Goal: Communication & Community: Answer question/provide support

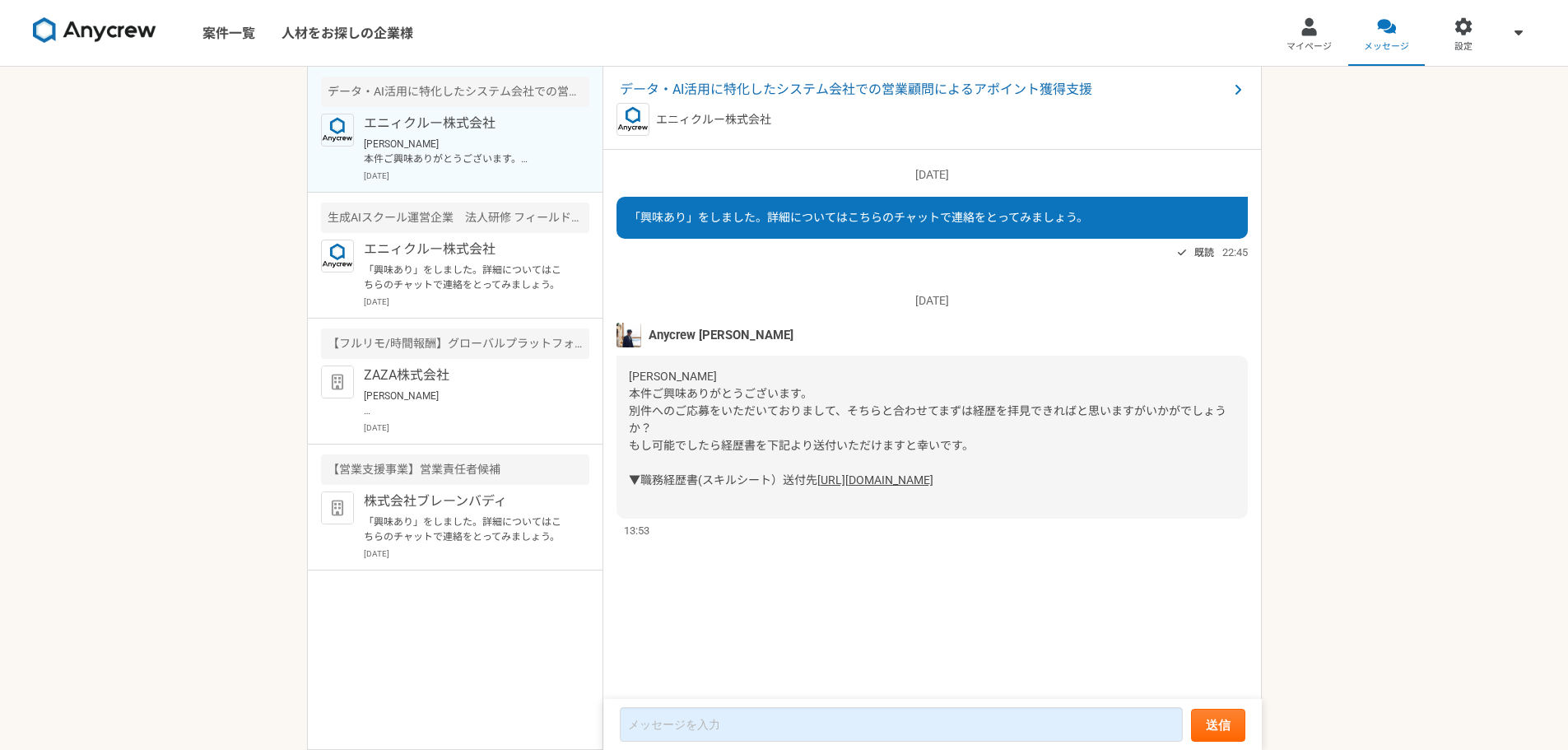
click at [817, 487] on link "[URL][DOMAIN_NAME]" at bounding box center [875, 480] width 116 height 13
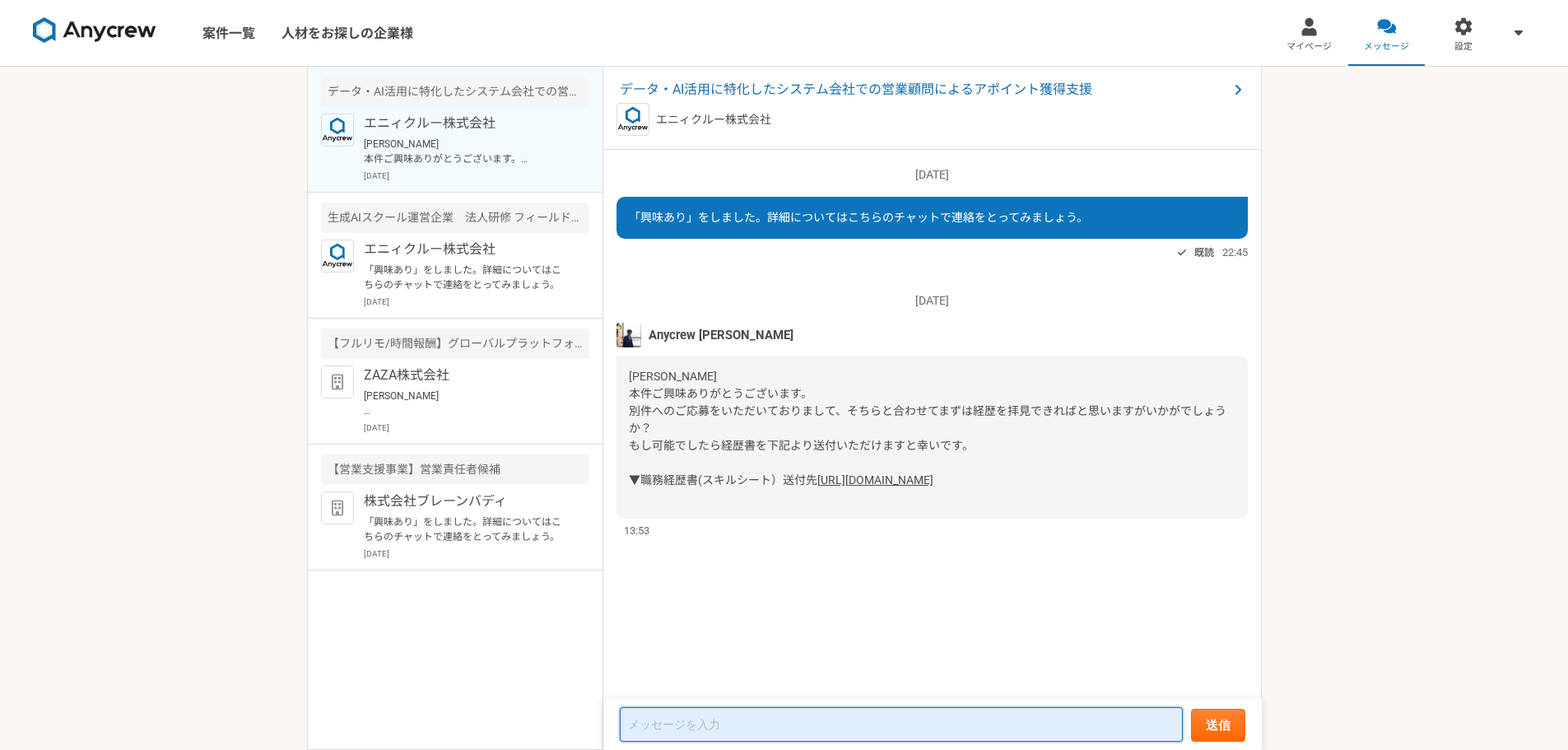
click at [733, 724] on textarea at bounding box center [901, 724] width 563 height 34
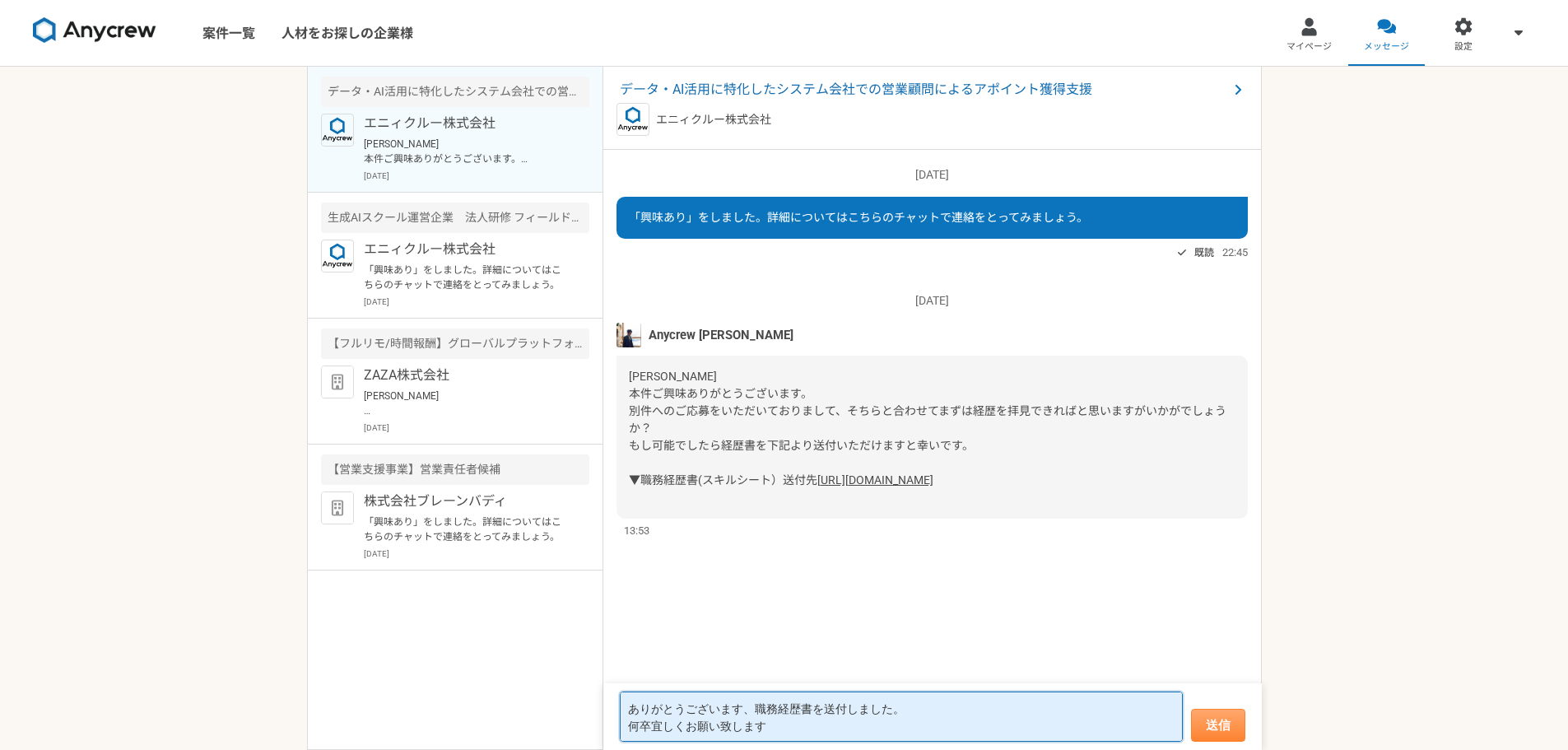
type textarea "ありがとうございます、職務経歴書を送付しました。 何卒宜しくお願い致します"
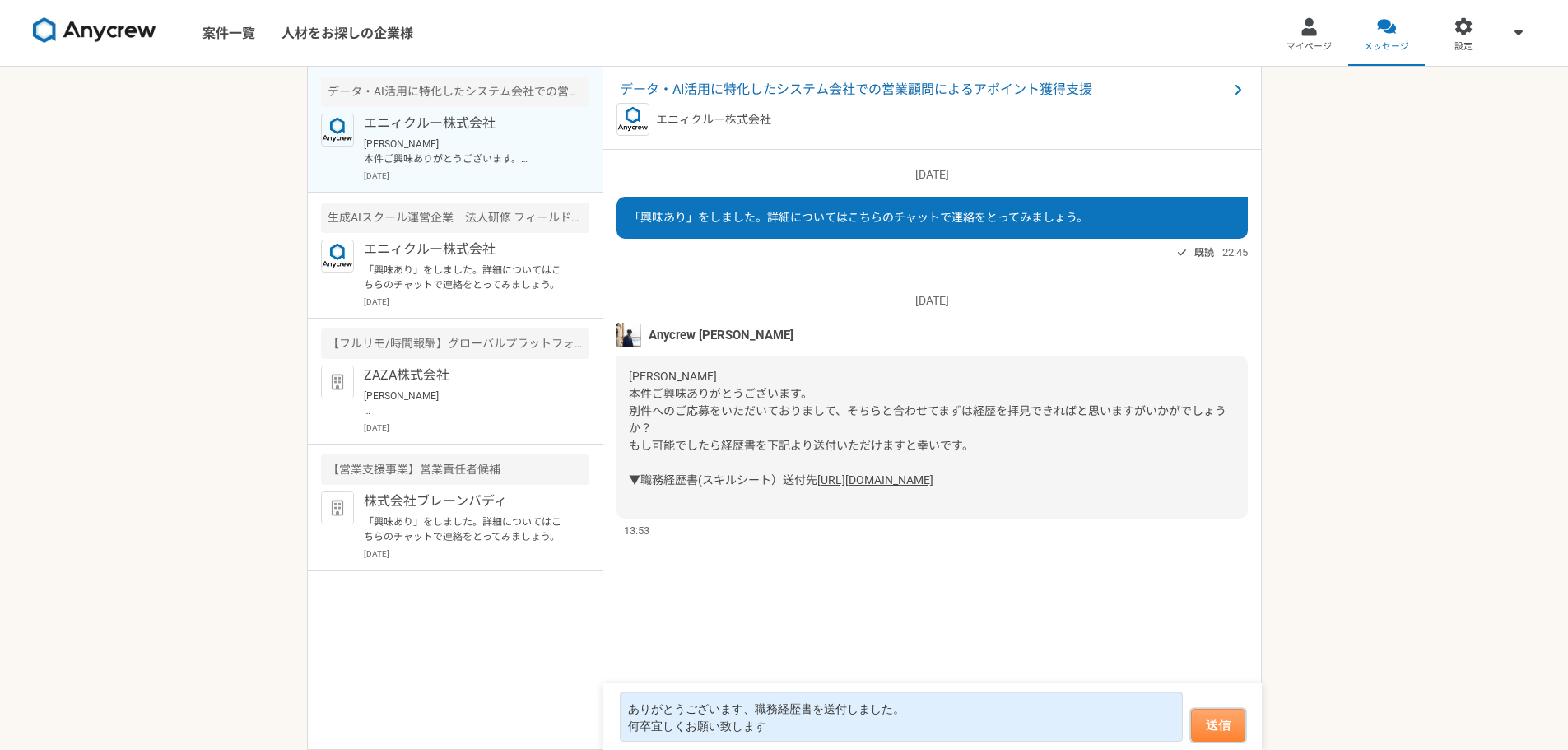
click at [1218, 719] on button "送信" at bounding box center [1218, 724] width 54 height 32
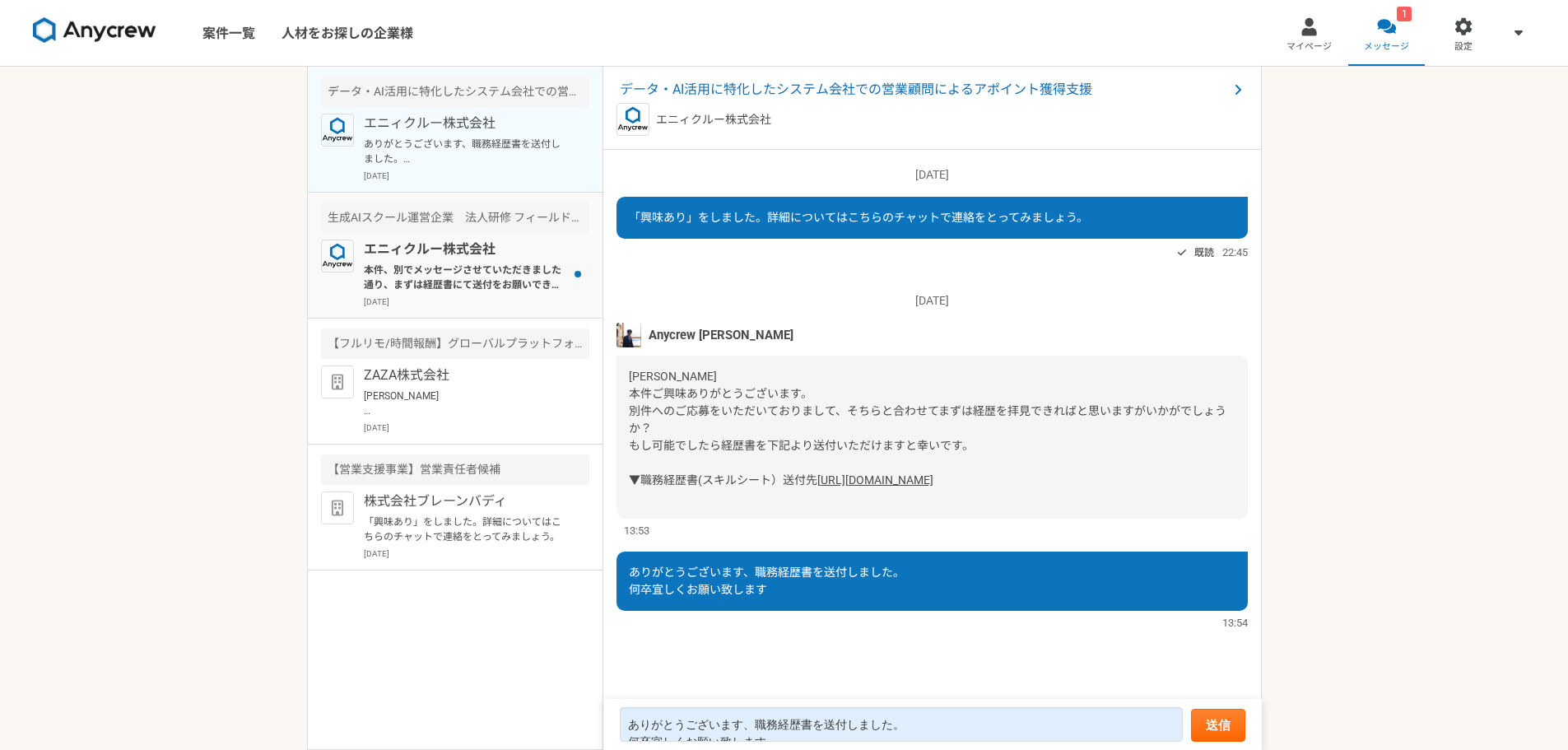
click at [460, 257] on p "エニィクルー株式会社" at bounding box center [465, 249] width 203 height 20
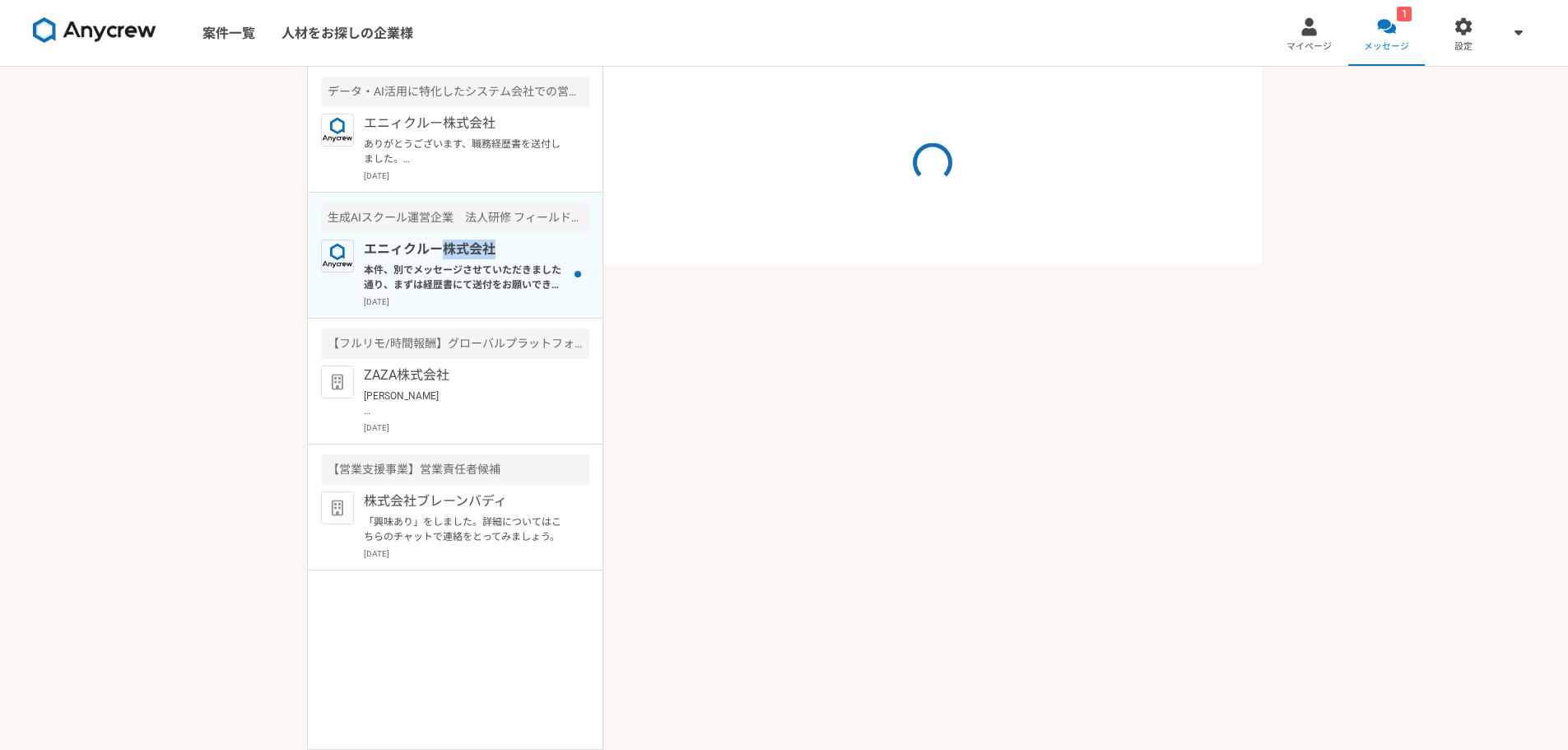
click at [460, 257] on p "エニィクルー株式会社" at bounding box center [465, 249] width 203 height 20
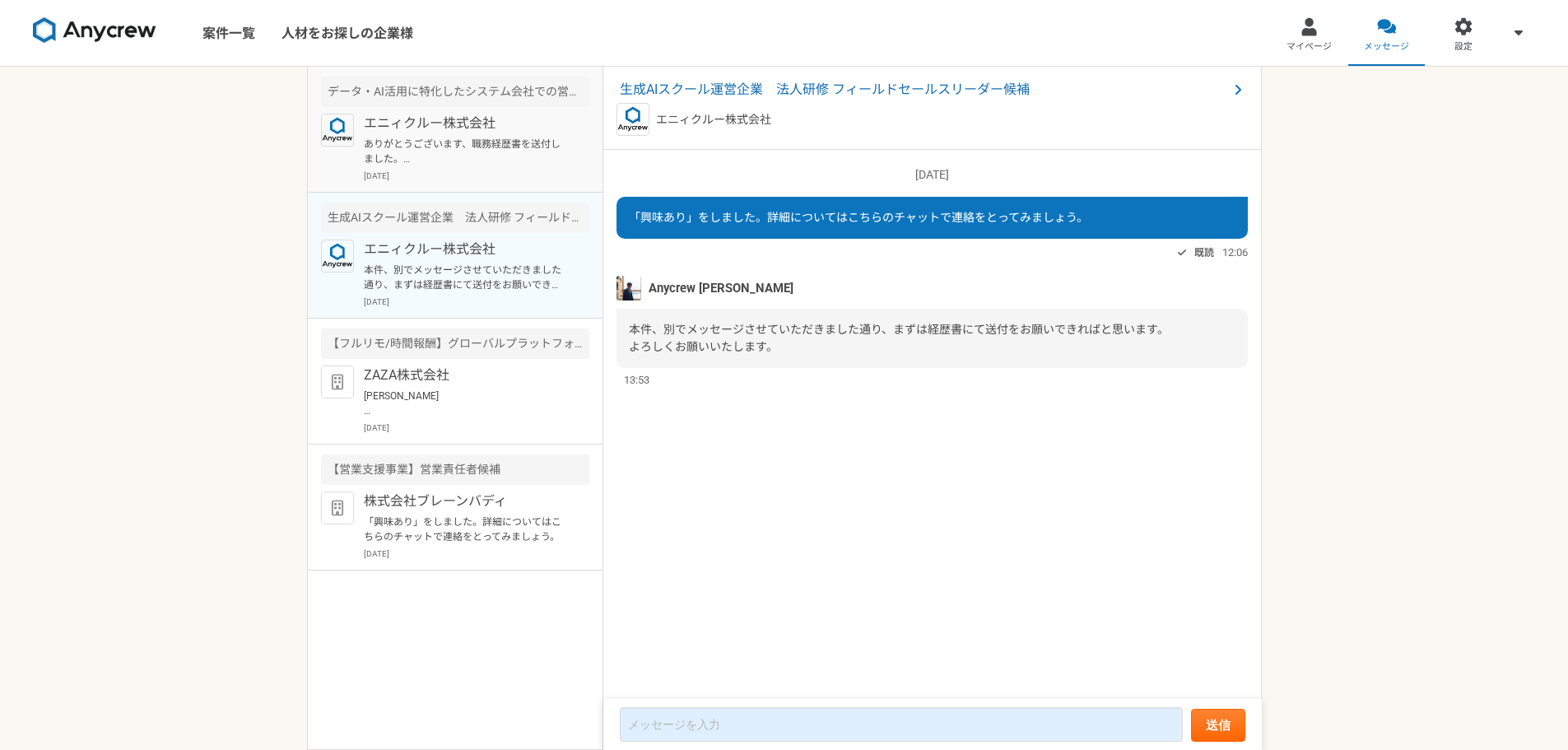
click at [434, 140] on p "ありがとうございます、職務経歴書を送付しました。 何卒宜しくお願い致します" at bounding box center [465, 151] width 203 height 30
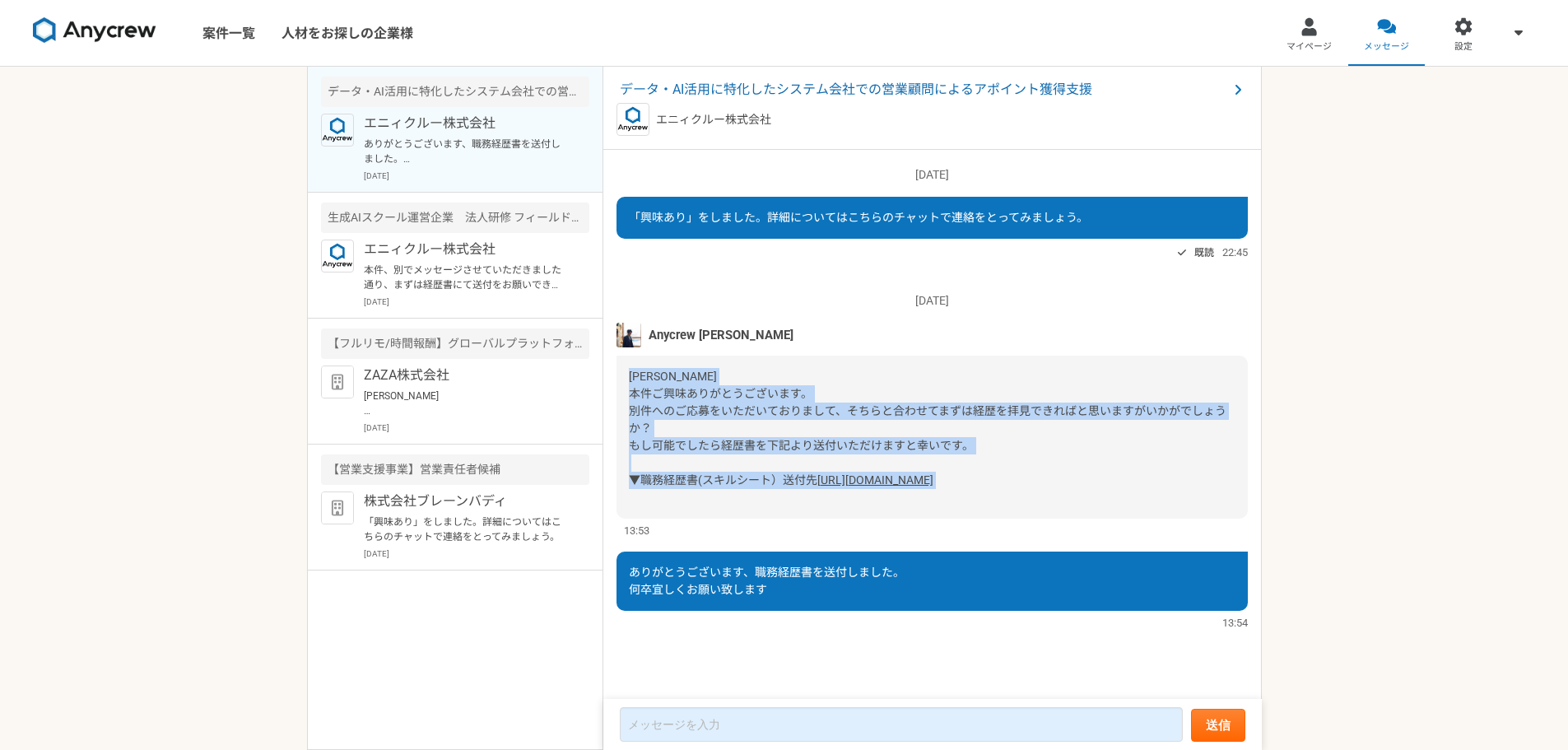
drag, startPoint x: 638, startPoint y: 375, endPoint x: 1049, endPoint y: 513, distance: 433.5
click at [1050, 511] on div "[PERSON_NAME] 本件ご興味ありがとうございます。 別件へのご応募をいただいておりまして、そちらと合わせてまずは経歴を拝見できればと思いますがいかが…" at bounding box center [931, 437] width 631 height 163
